Goal: Task Accomplishment & Management: Complete application form

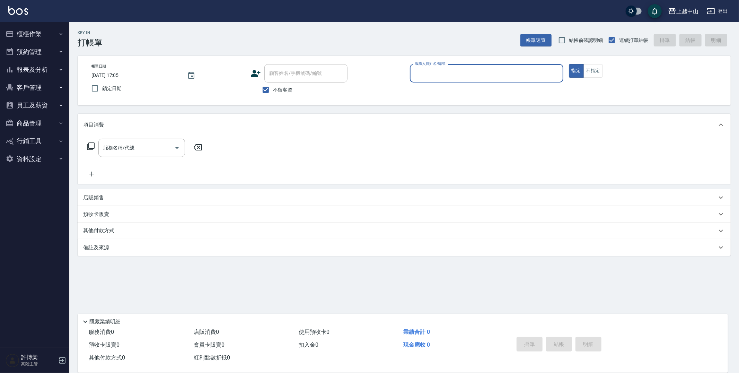
click at [437, 74] on div "服務人員姓名/編號 服務人員姓名/編號" at bounding box center [486, 73] width 153 height 18
type input "Selin-1"
type button "true"
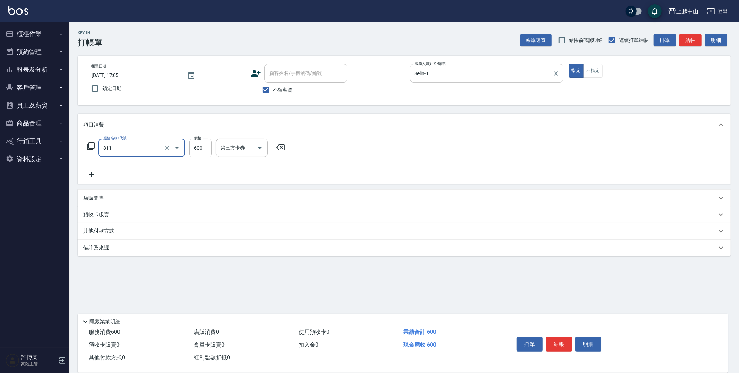
type input "洗+剪(811)"
type input "550"
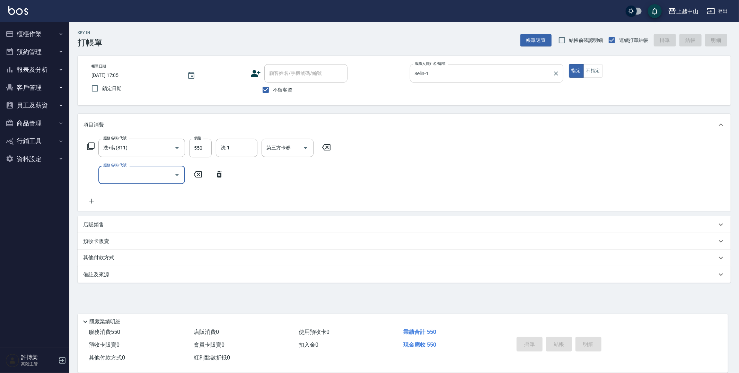
type input "[DATE] 18:01"
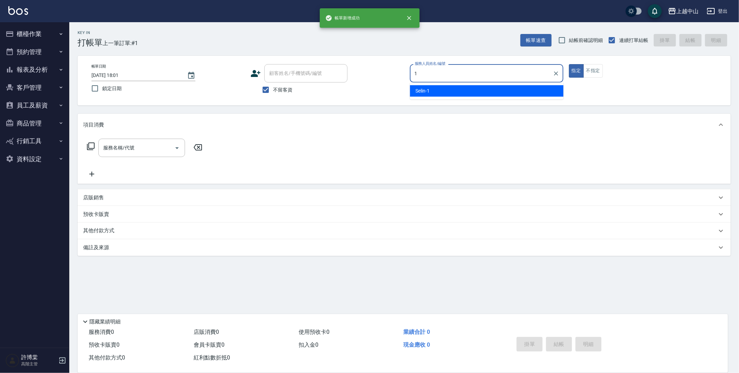
type input "Selin-1"
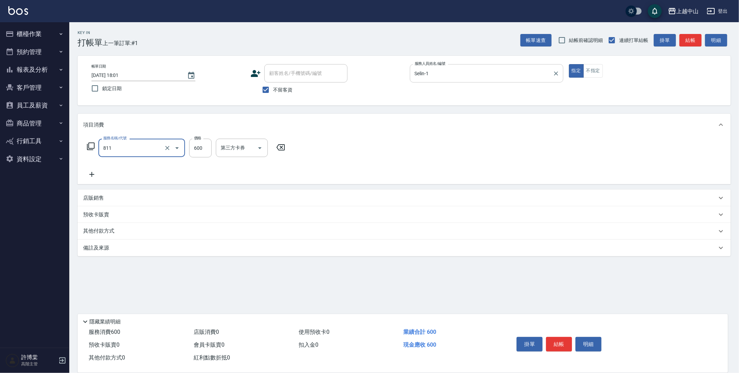
type input "洗+剪(811)"
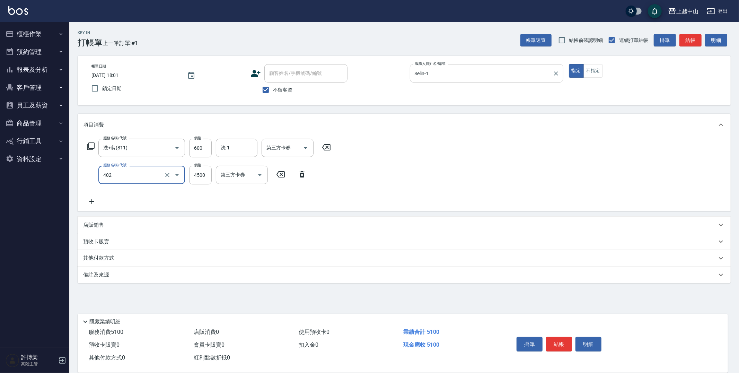
type input "2段式結構自備卡(402)"
type input "3000"
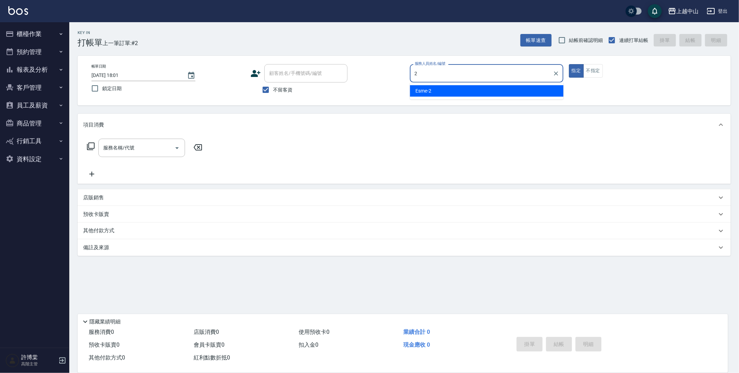
type input "Esme-2"
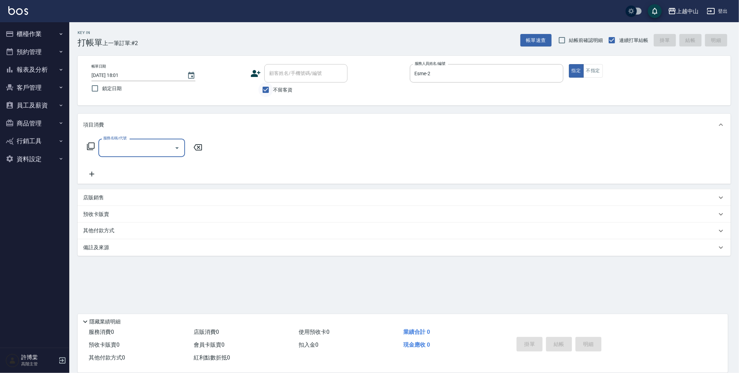
click at [268, 89] on input "不留客資" at bounding box center [265, 89] width 15 height 15
checkbox input "false"
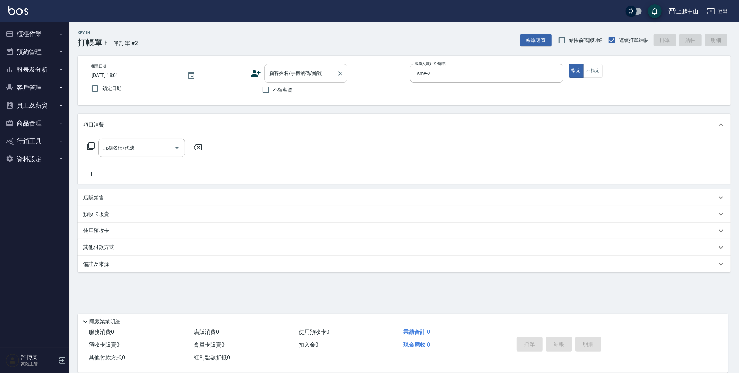
click at [288, 70] on div "顧客姓名/手機號碼/編號 顧客姓名/手機號碼/編號" at bounding box center [305, 73] width 83 height 18
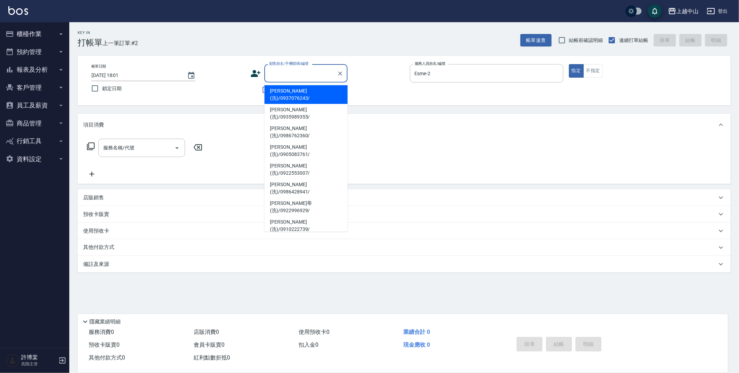
type input "x"
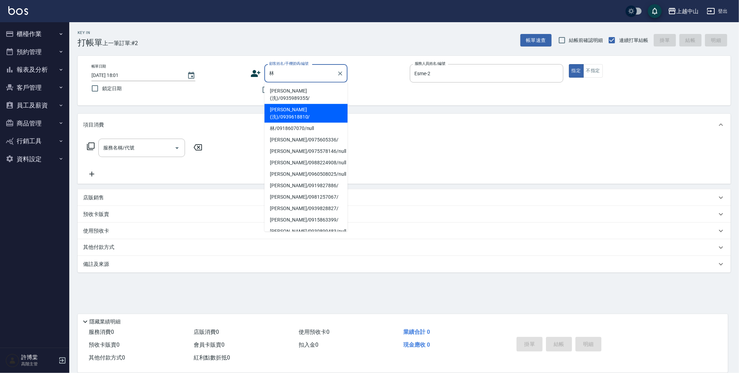
click at [298, 104] on li "[PERSON_NAME](洗)/0939618810/" at bounding box center [305, 113] width 83 height 19
type input "[PERSON_NAME](洗)/0939618810/"
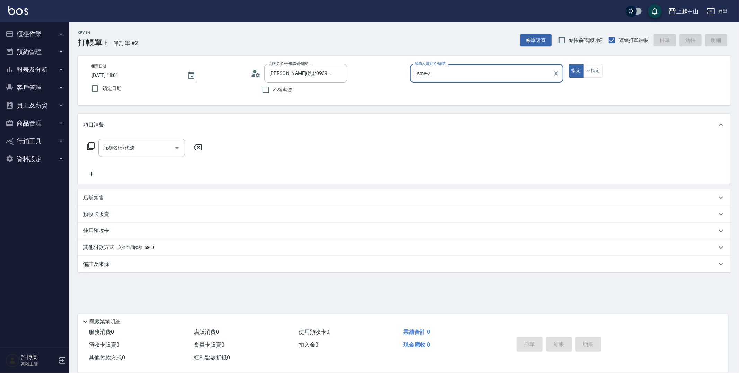
click at [569, 64] on button "指定" at bounding box center [576, 71] width 15 height 14
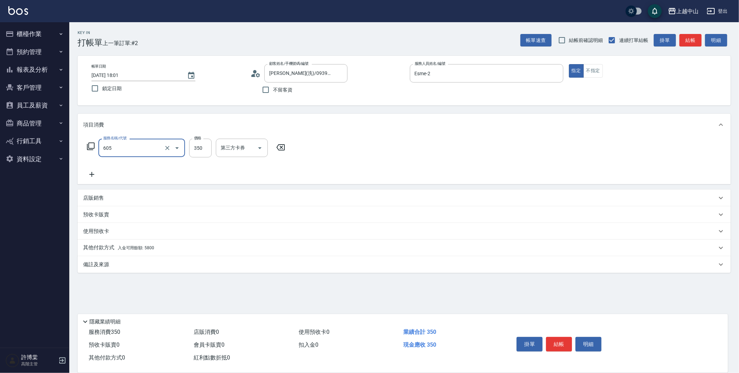
type input "洗髮 (女)(605)"
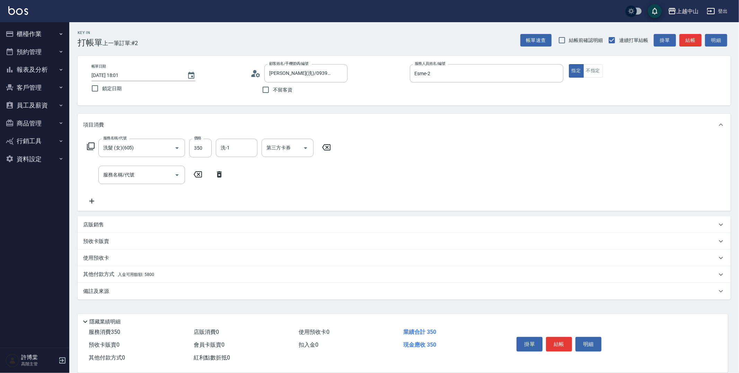
click at [147, 272] on span "入金可用餘額: 5800" at bounding box center [136, 274] width 36 height 5
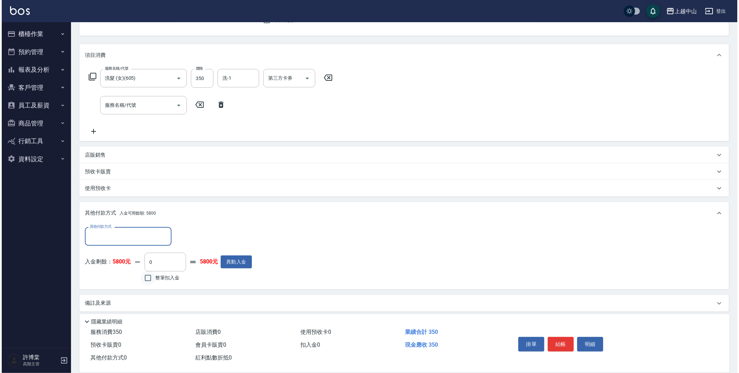
scroll to position [70, 0]
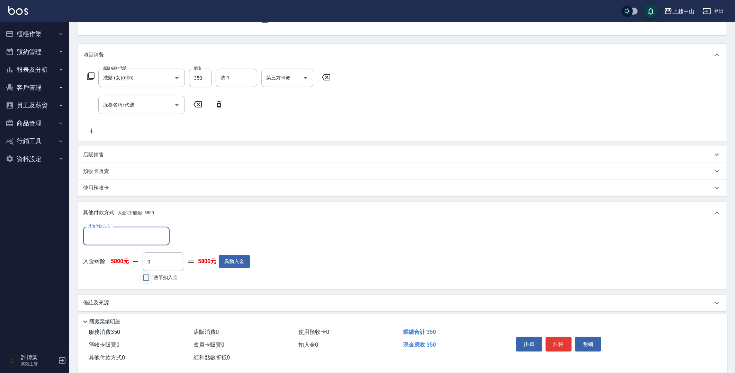
click at [143, 277] on input "整筆扣入金" at bounding box center [146, 277] width 15 height 15
checkbox input "true"
type input "350"
click at [583, 341] on button "明細" at bounding box center [588, 344] width 26 height 15
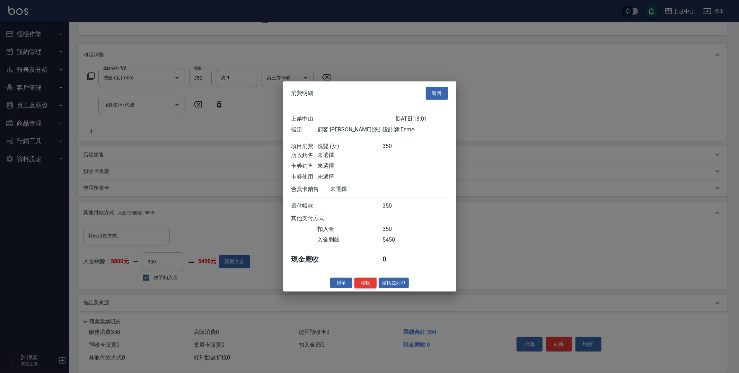
click at [371, 288] on button "結帳" at bounding box center [365, 282] width 22 height 11
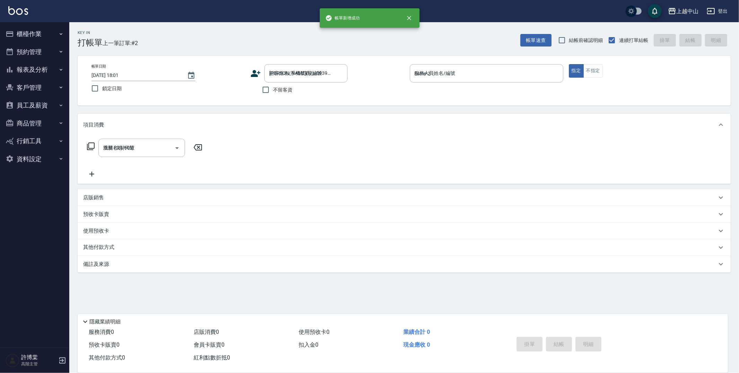
type input "[DATE] 18:02"
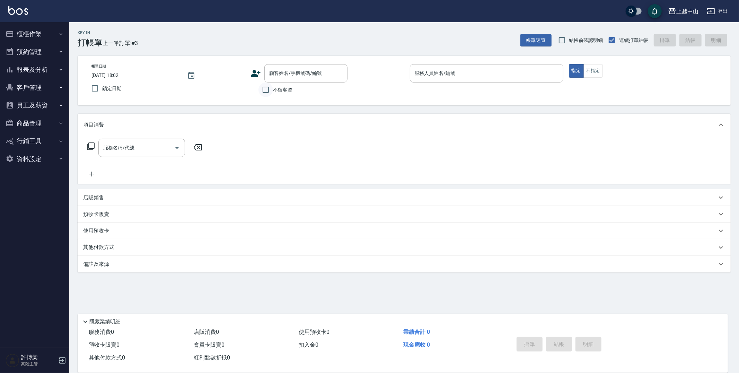
click at [268, 91] on input "不留客資" at bounding box center [265, 89] width 15 height 15
checkbox input "true"
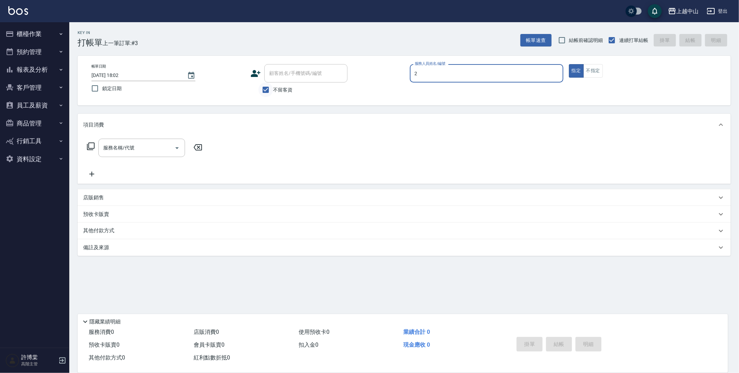
type input "Esme-2"
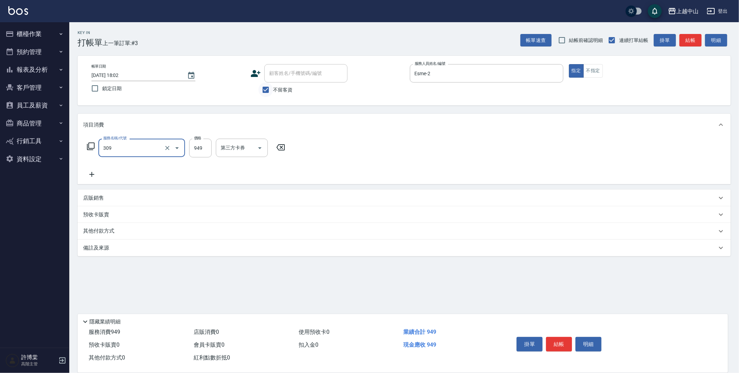
type input "森精萃舒壓調理髮浴(309)"
type input "1050"
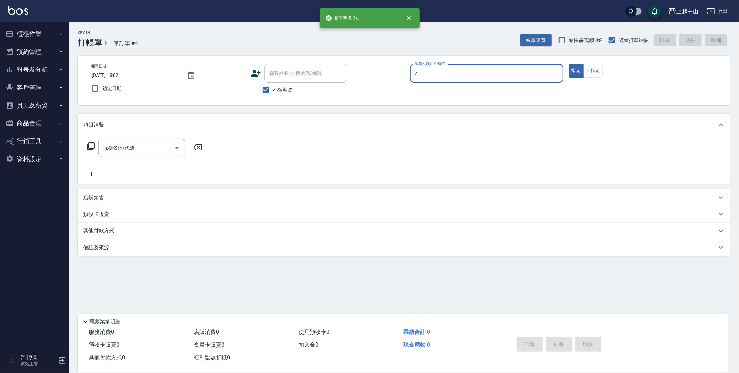
type input "Esme-2"
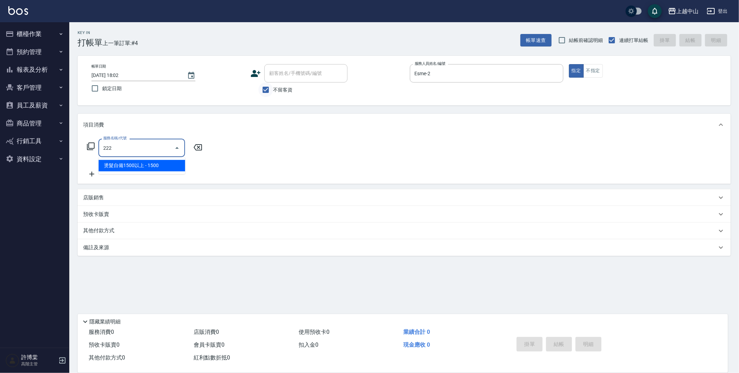
type input "燙髮自備1500以上(222)"
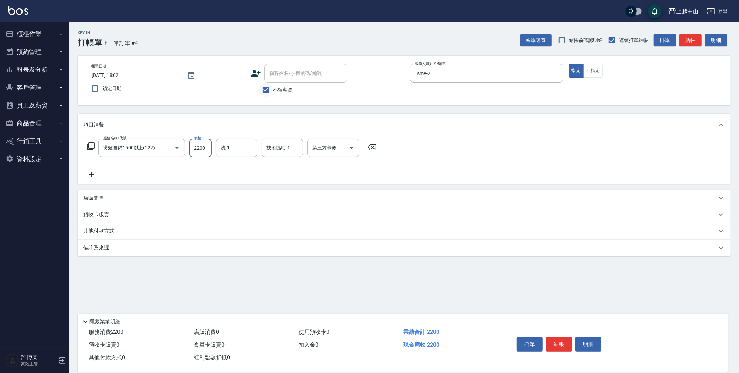
type input "2200"
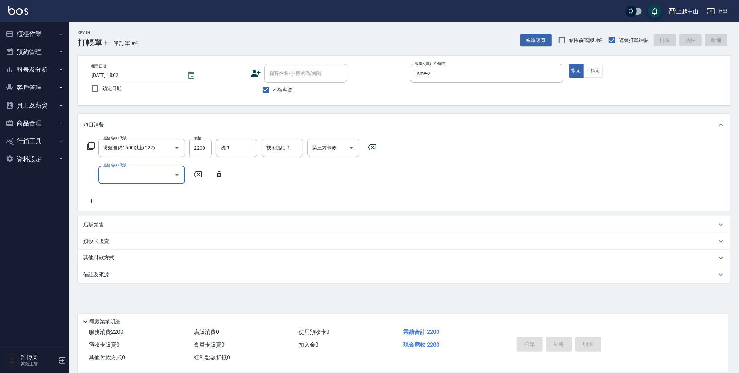
type input "[DATE] 18:03"
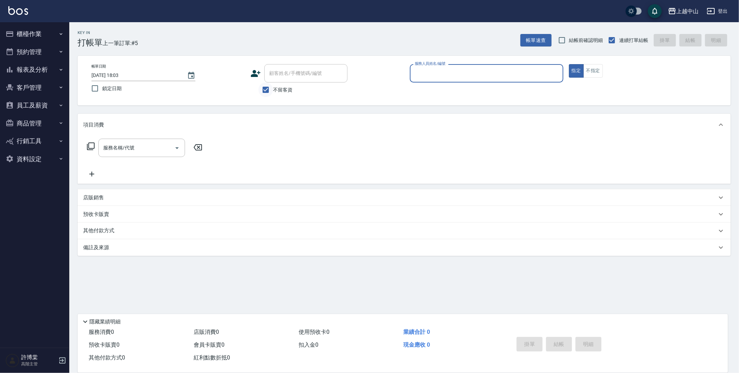
click at [265, 87] on input "不留客資" at bounding box center [265, 89] width 15 height 15
checkbox input "false"
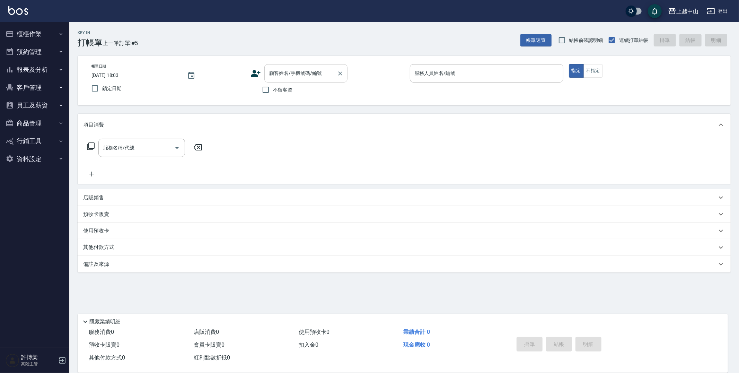
click at [279, 71] on div "顧客姓名/手機號碼/編號 顧客姓名/手機號碼/編號" at bounding box center [305, 73] width 83 height 18
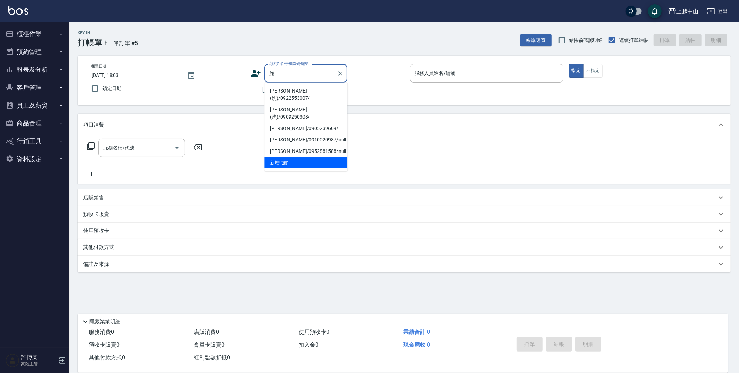
click at [286, 91] on li "[PERSON_NAME](洗)/0922553007/" at bounding box center [305, 94] width 83 height 19
type input "[PERSON_NAME](洗)/0922553007/"
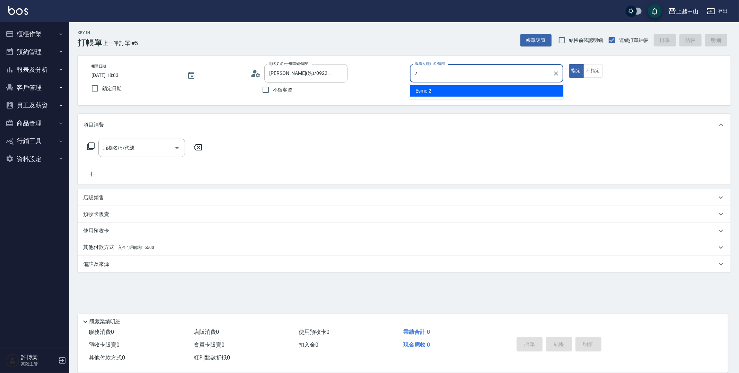
type input "Esme-2"
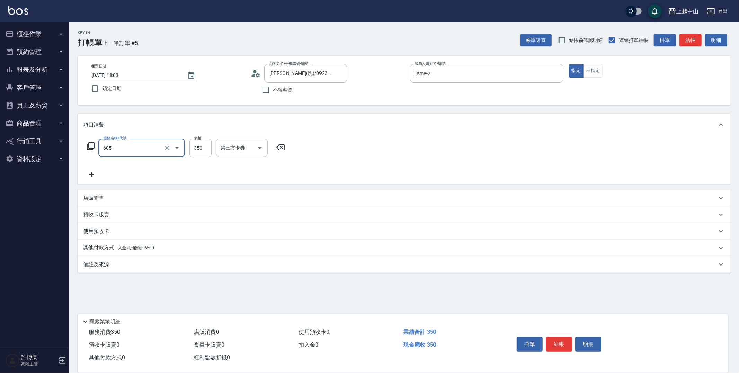
type input "洗髮 (女)(605)"
type input "薇慈-36"
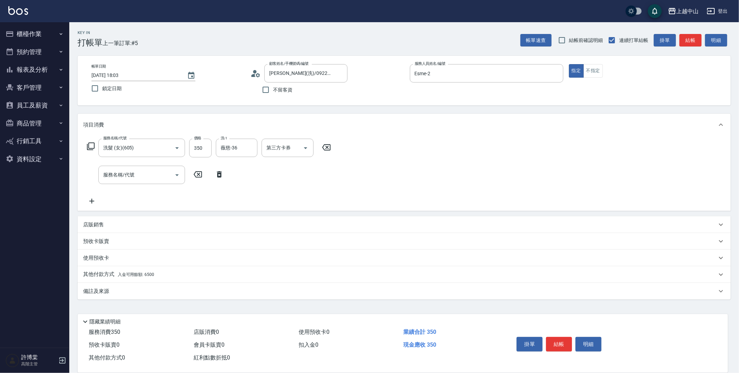
click at [143, 273] on span "入金可用餘額: 6500" at bounding box center [136, 274] width 36 height 5
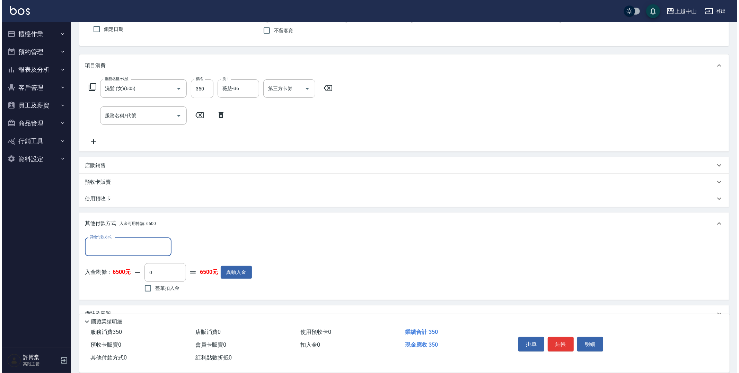
scroll to position [73, 0]
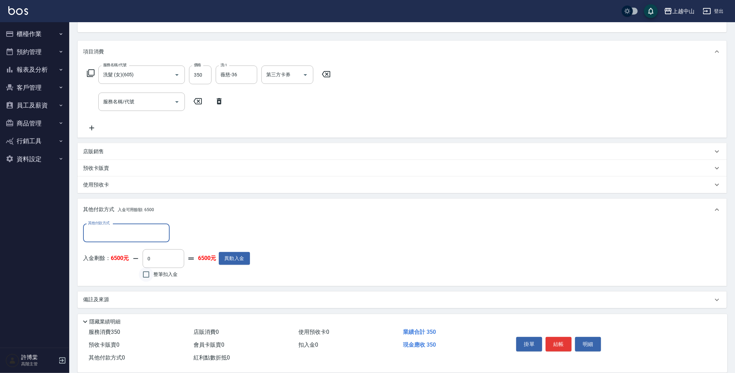
click at [145, 275] on input "整筆扣入金" at bounding box center [146, 274] width 15 height 15
checkbox input "true"
type input "350"
click at [597, 342] on button "明細" at bounding box center [588, 344] width 26 height 15
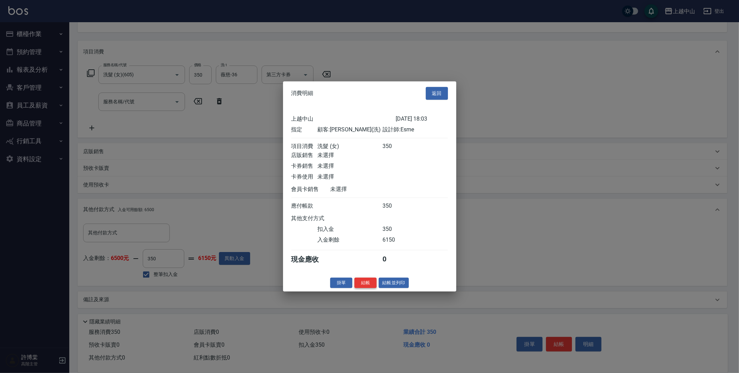
click at [361, 286] on button "結帳" at bounding box center [365, 282] width 22 height 11
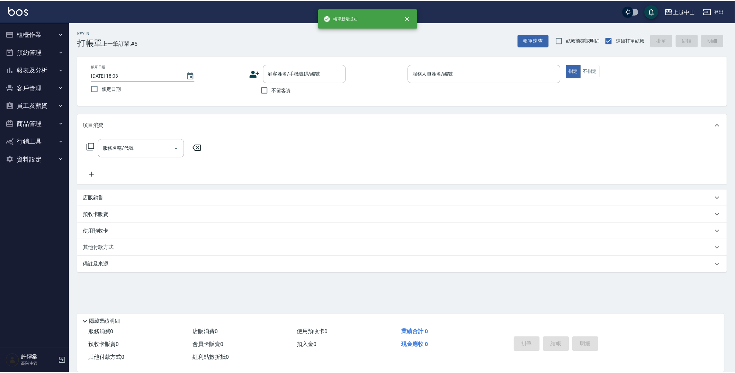
scroll to position [0, 0]
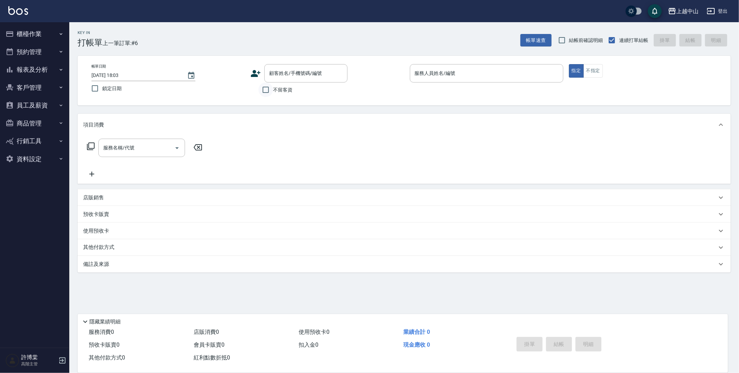
click at [265, 92] on input "不留客資" at bounding box center [265, 89] width 15 height 15
checkbox input "true"
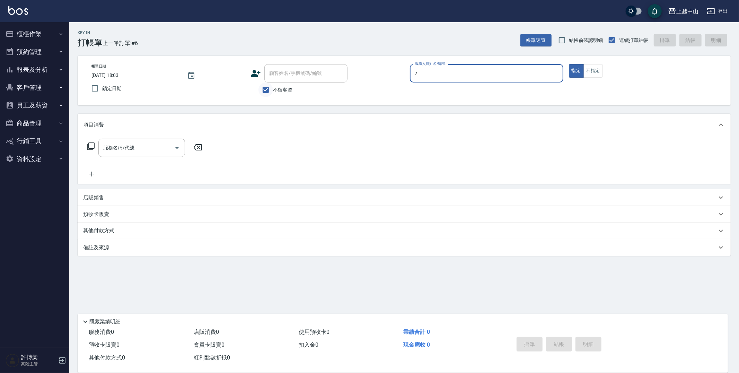
type input "Esme-2"
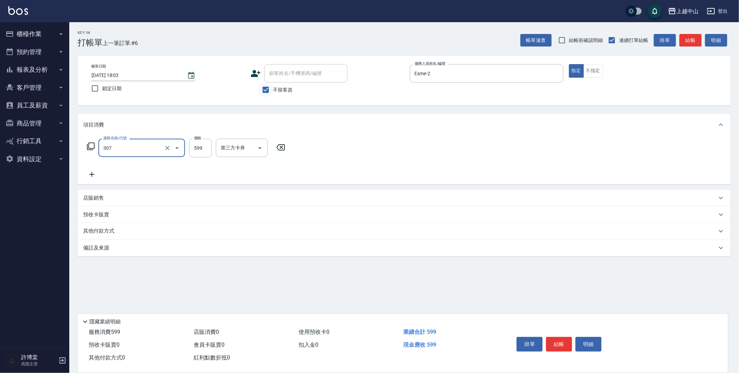
type input "森精萃角質調理髮浴(307)"
type input "650"
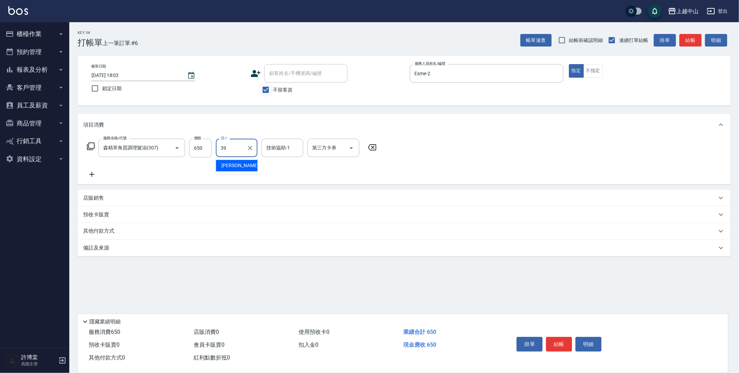
type input "[PERSON_NAME]-39"
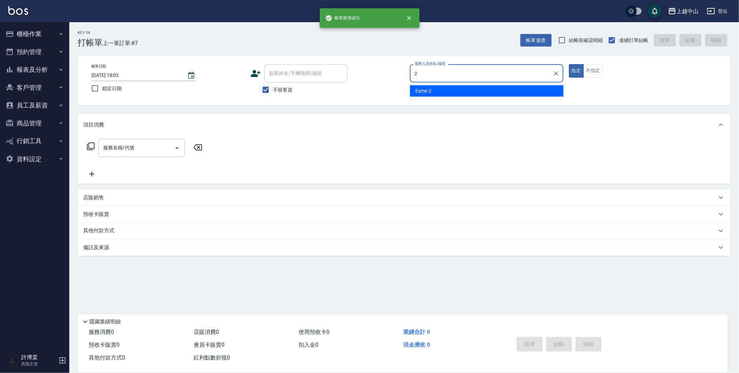
type input "Esme-2"
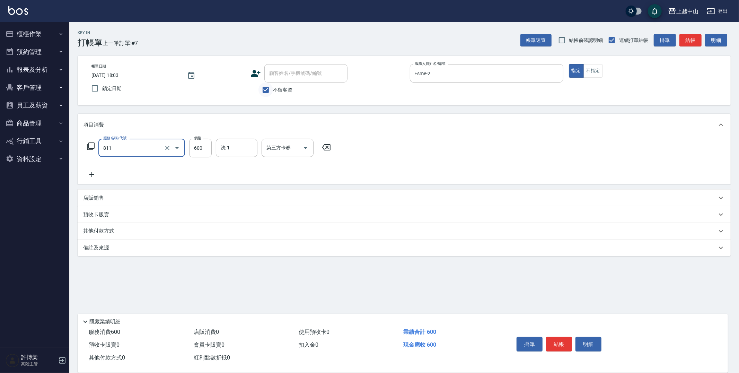
type input "洗+剪(811)"
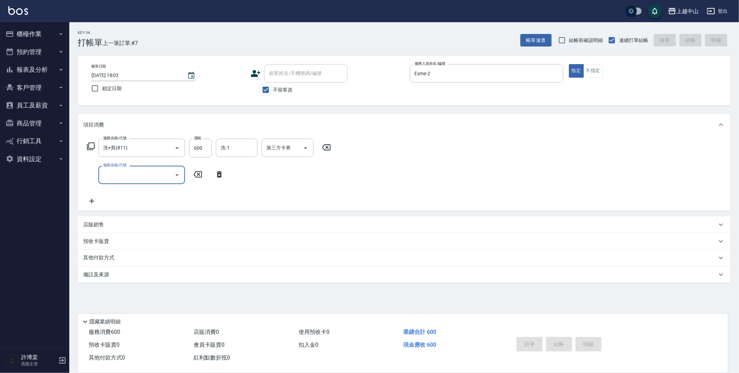
type input "[DATE] 18:04"
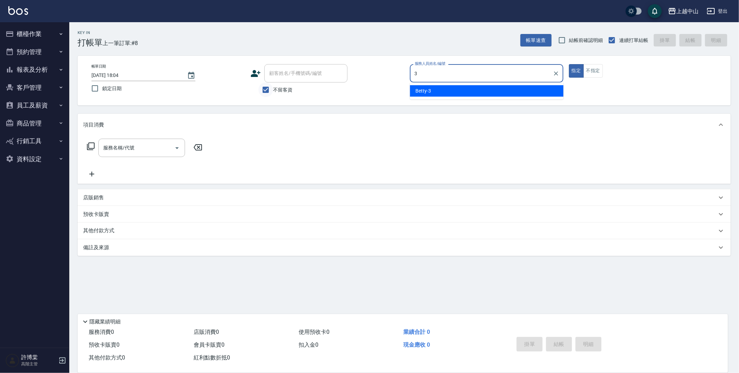
type input "Betty-3"
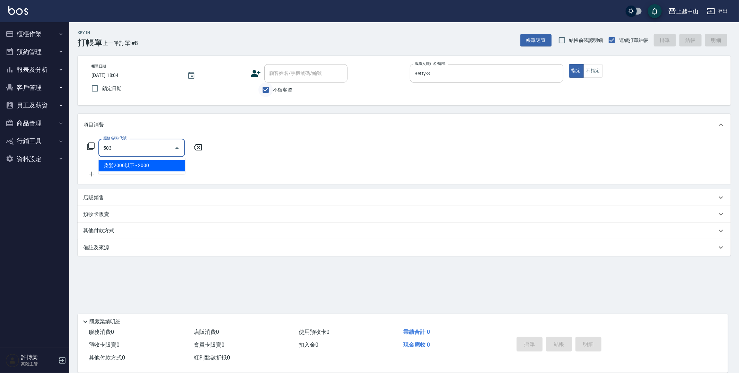
type input "染髮2000以下(503)"
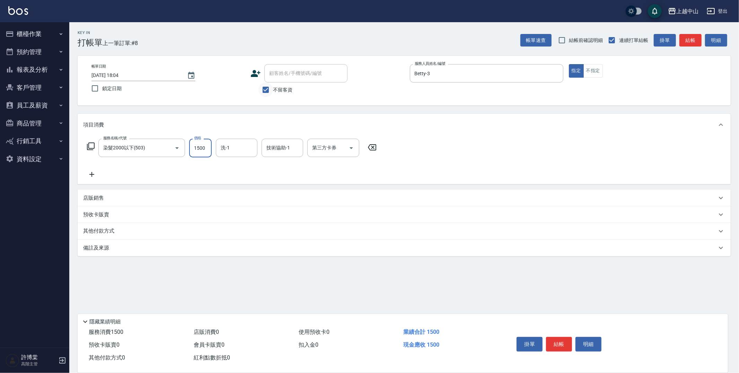
type input "1500"
type input "[PERSON_NAME]-39"
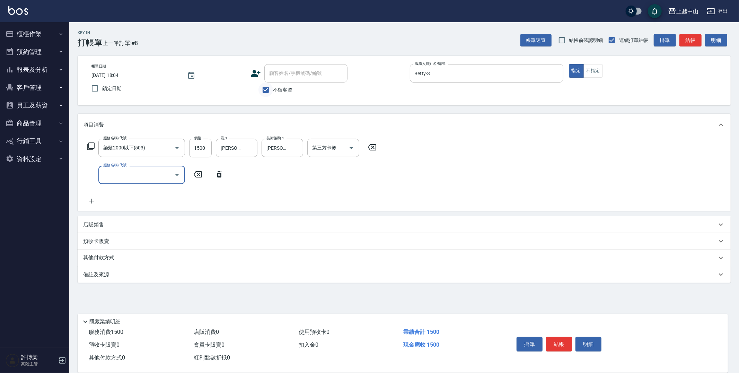
type input "6"
type input "護髮卡使用(463)"
type input "[PERSON_NAME]-39"
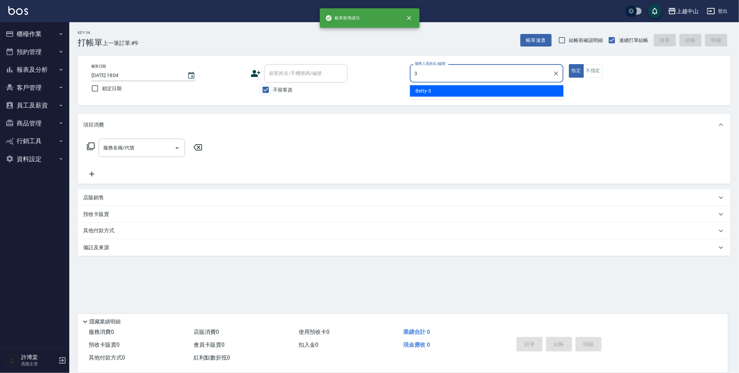
type input "Betty-3"
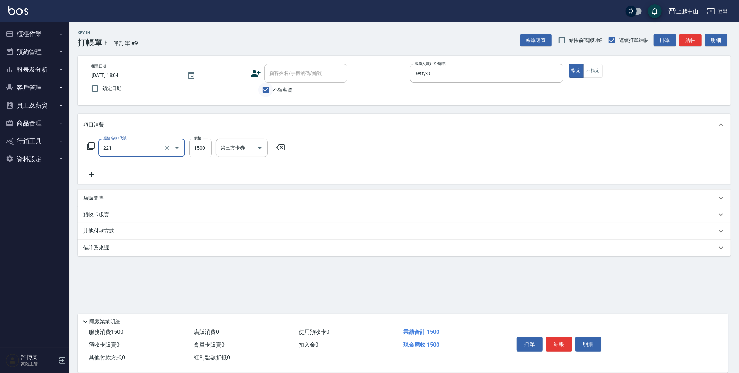
type input "燙髮自備 1500 以 下(221)"
type input "1399"
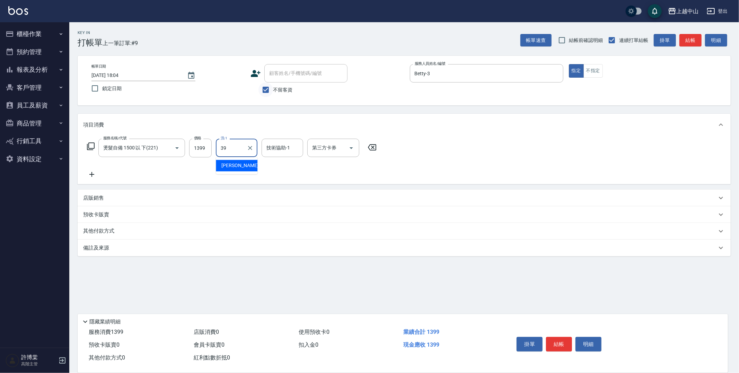
type input "[PERSON_NAME]-39"
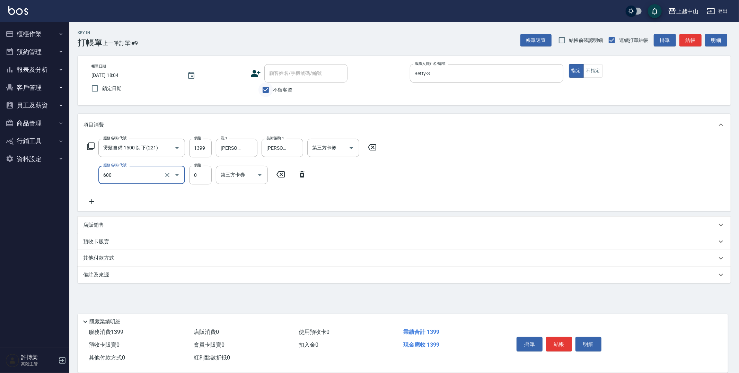
type input "洗髮(免費)(600)"
type input "[PERSON_NAME]-39"
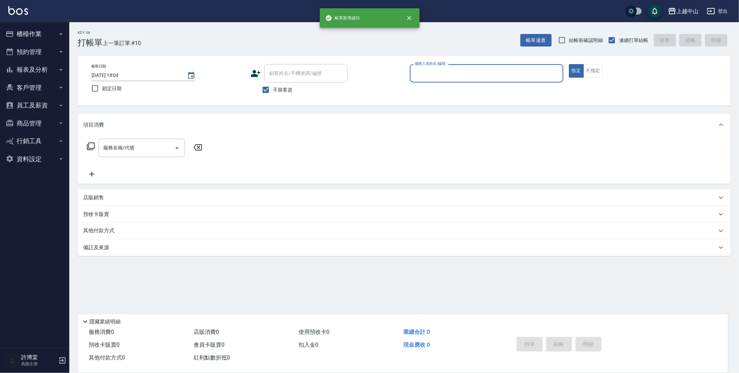
click at [33, 68] on button "報表及分析" at bounding box center [35, 70] width 64 height 18
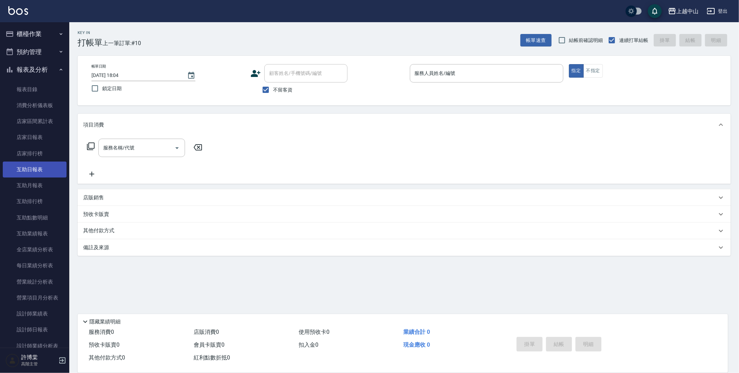
click at [33, 167] on link "互助日報表" at bounding box center [35, 169] width 64 height 16
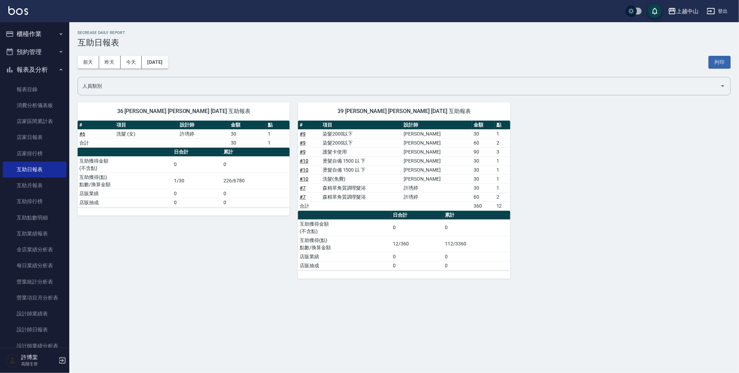
click at [44, 34] on button "櫃檯作業" at bounding box center [35, 34] width 64 height 18
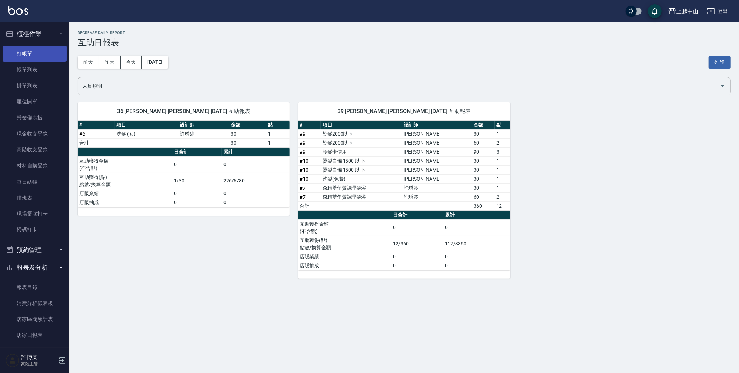
click at [43, 57] on link "打帳單" at bounding box center [35, 54] width 64 height 16
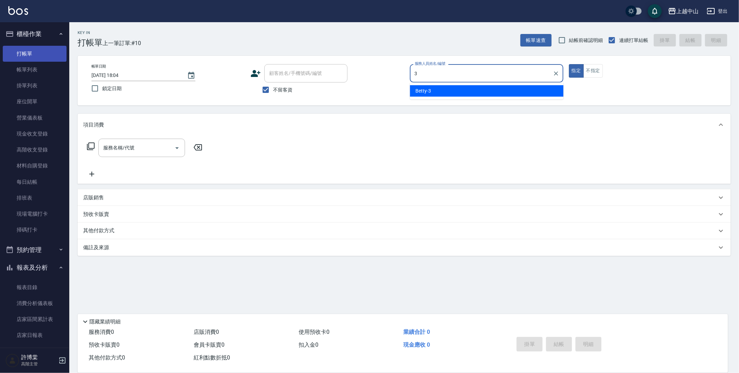
type input "Betty-3"
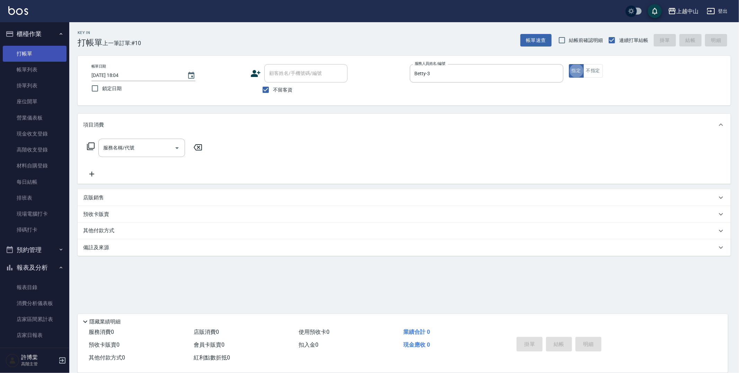
type button "true"
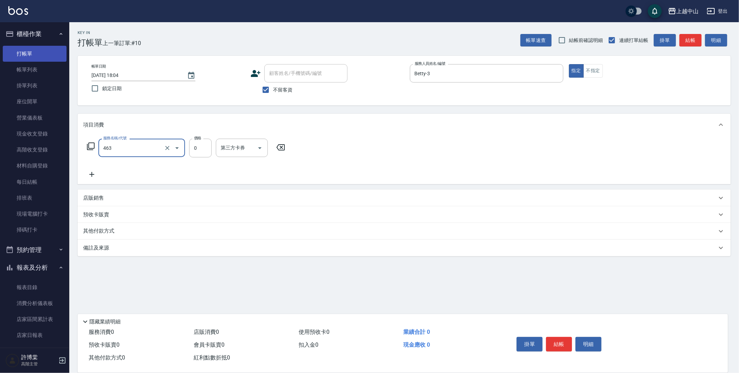
type input "護髮卡使用(463)"
type input "[PERSON_NAME]-39"
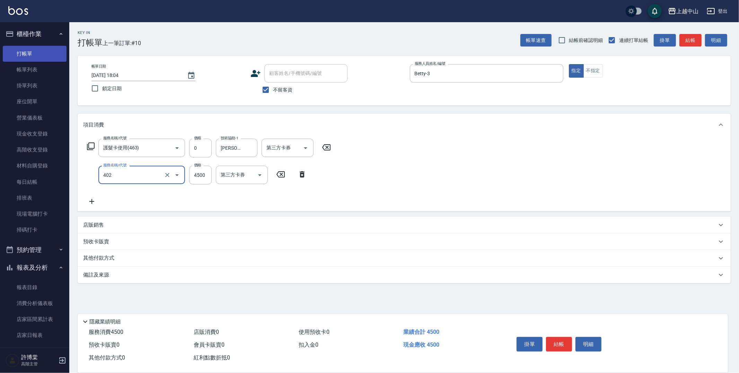
type input "2段式結構自備卡(402)"
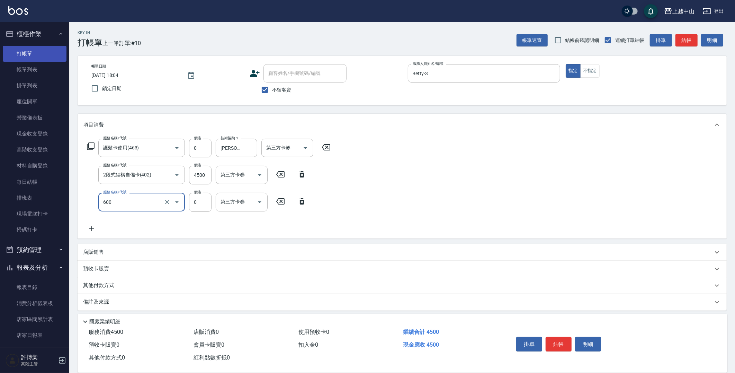
type input "洗髮(免費)(600)"
